Goal: Information Seeking & Learning: Find specific fact

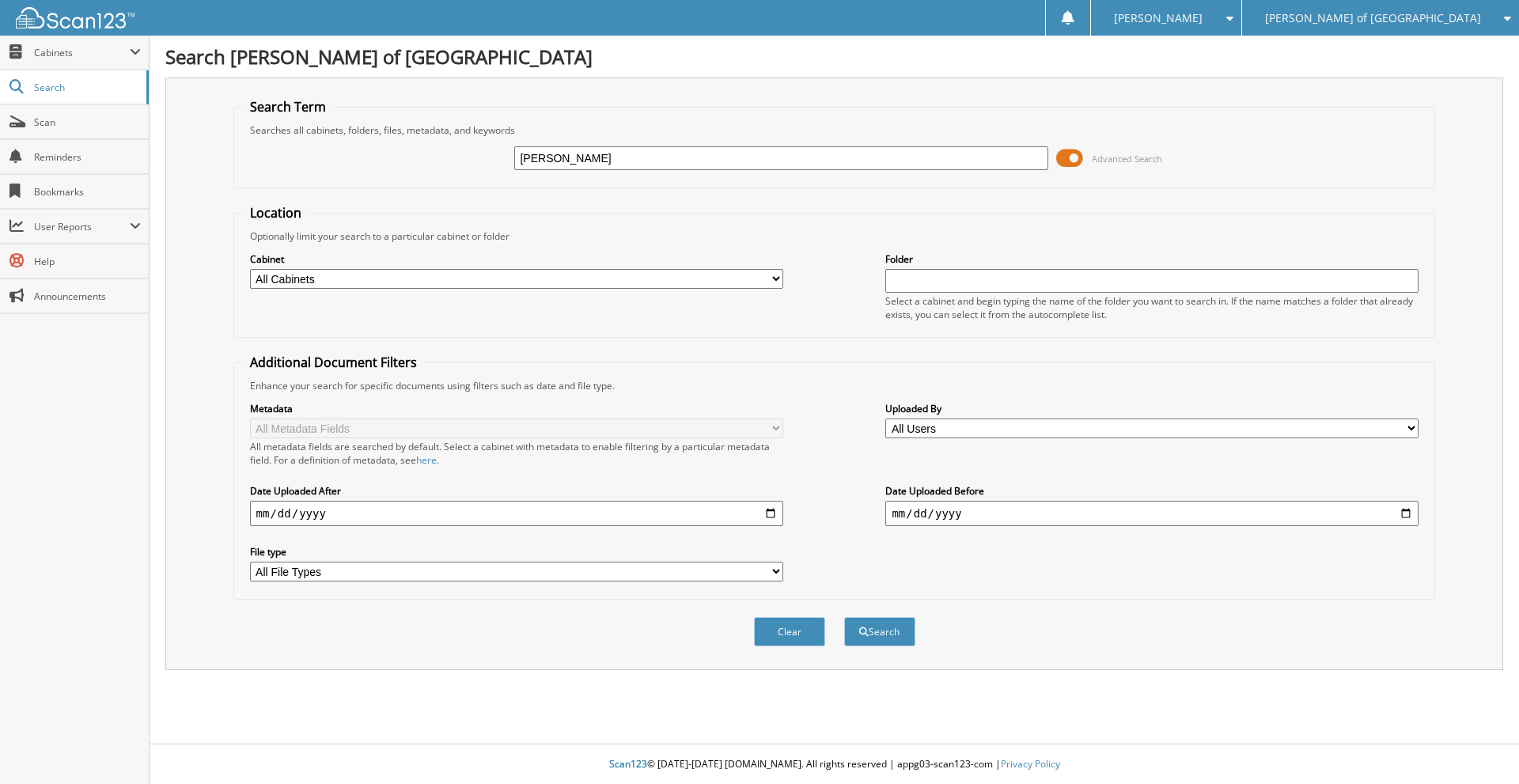
type input "[PERSON_NAME]"
click at [844, 617] on button "Search" at bounding box center [879, 631] width 71 height 29
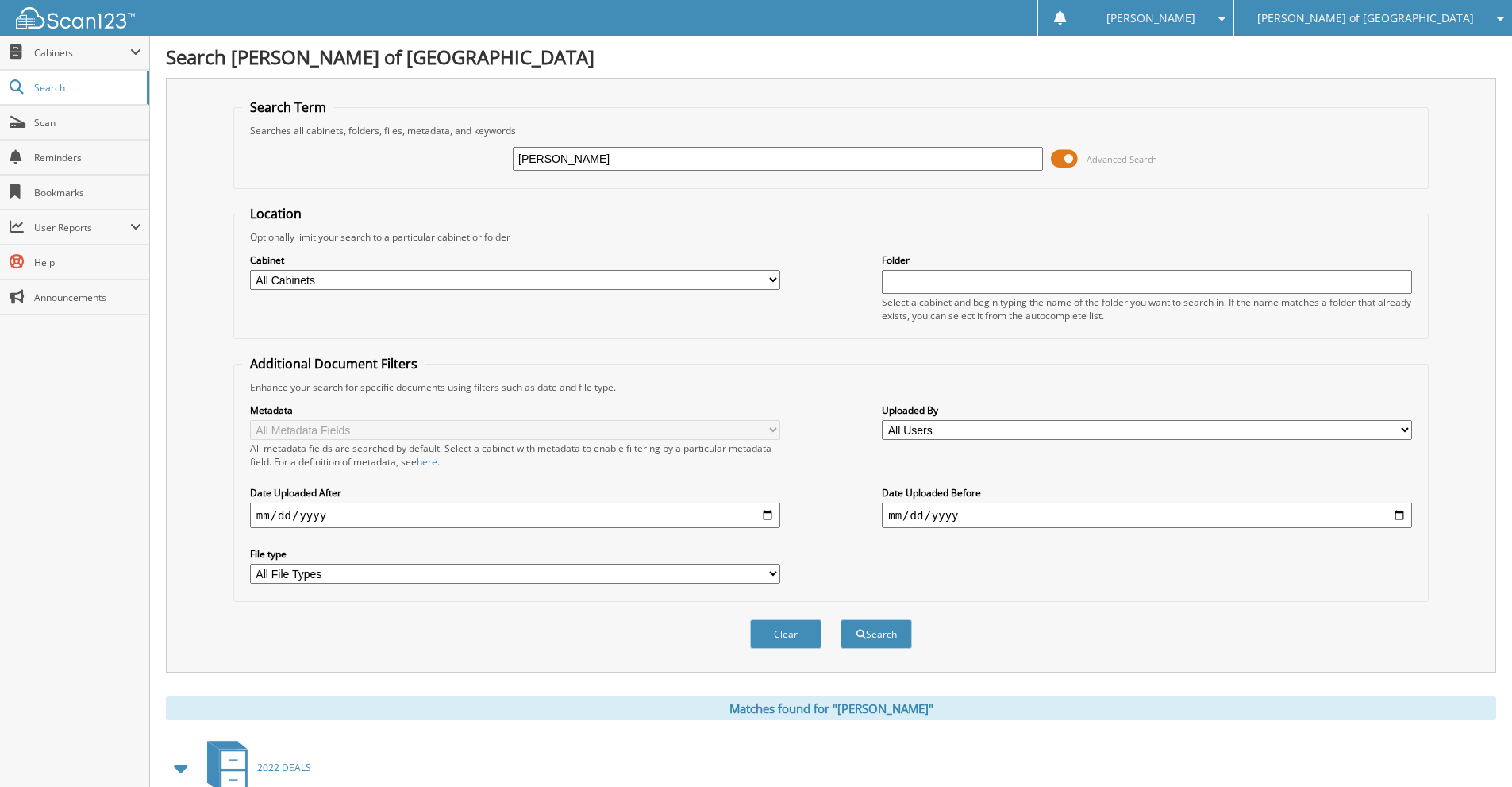
type input "[PERSON_NAME]"
click at [840, 619] on button "Search" at bounding box center [876, 634] width 71 height 29
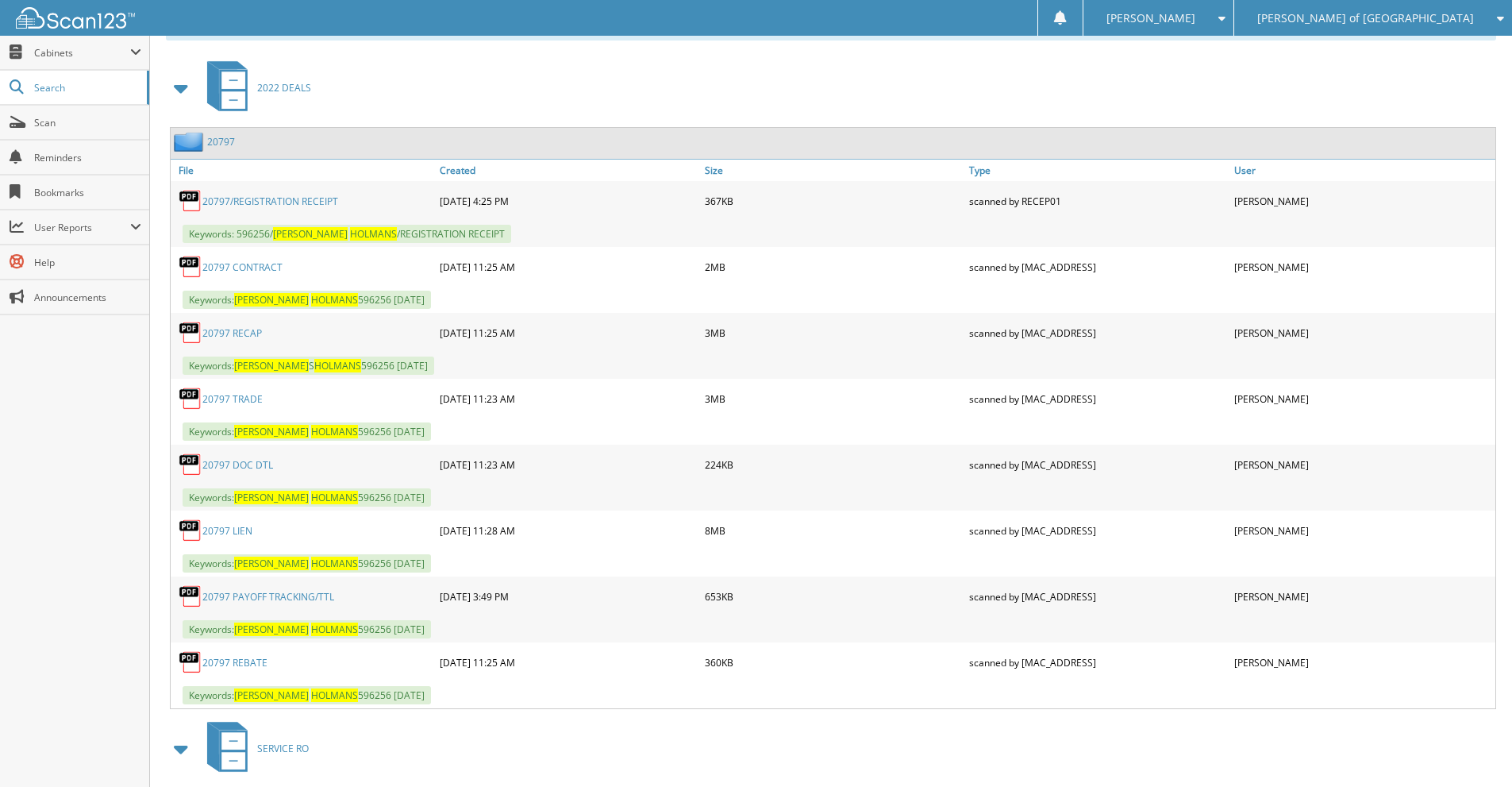
scroll to position [688, 0]
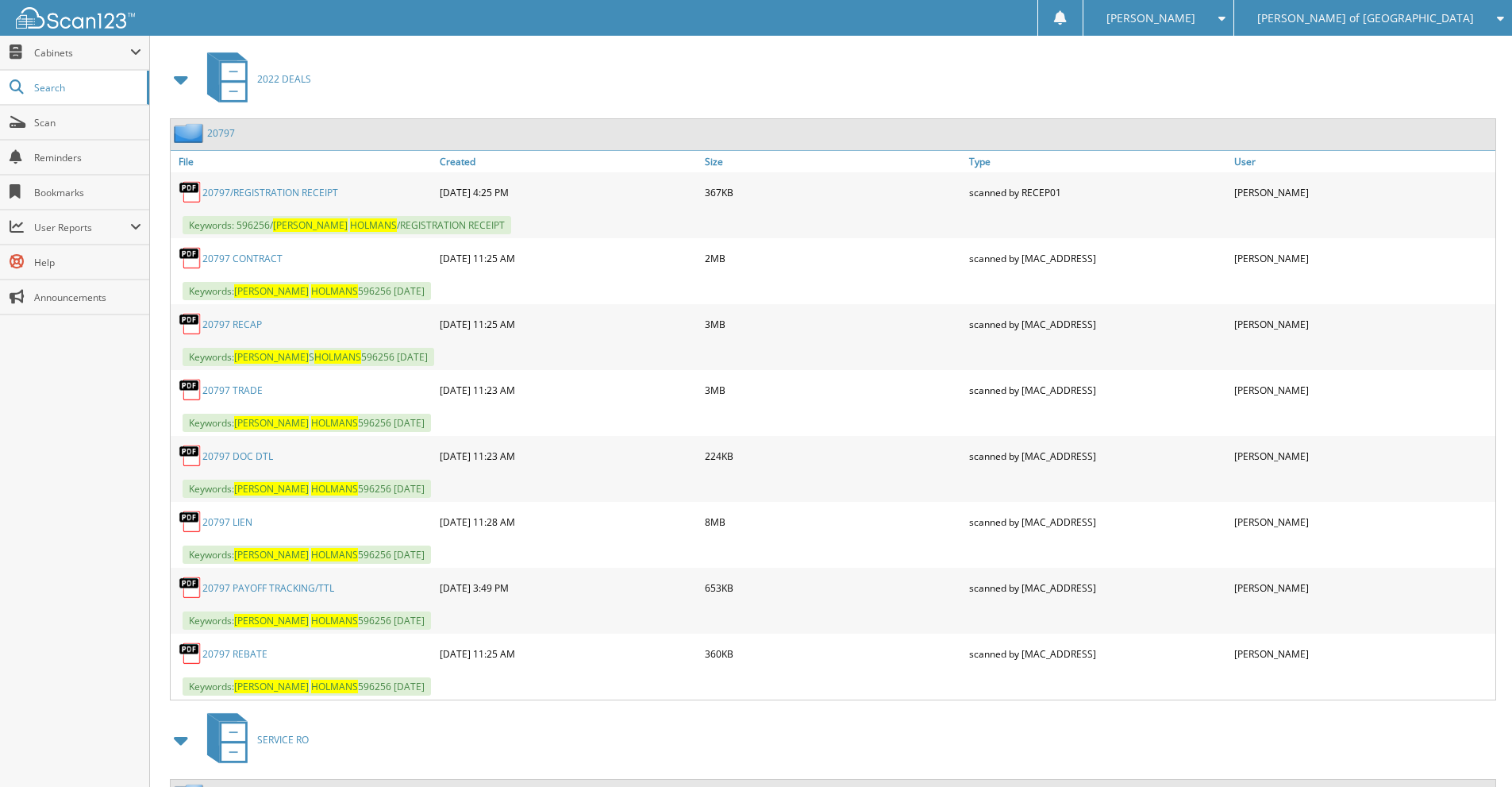
click at [241, 328] on link "20797 RECAP" at bounding box center [231, 324] width 60 height 14
